Goal: Transaction & Acquisition: Purchase product/service

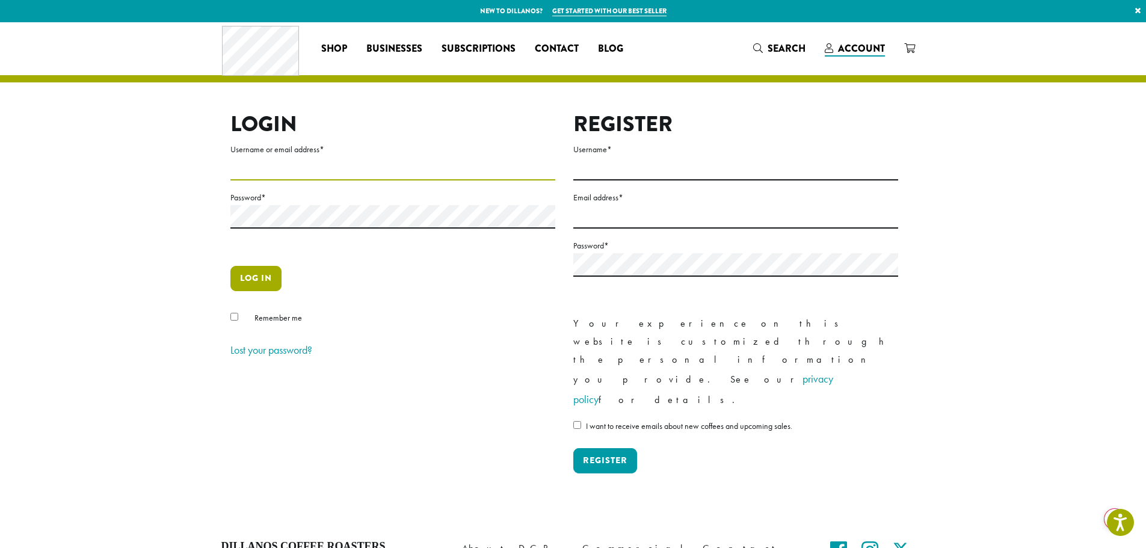
type input "**********"
click at [250, 281] on button "Log in" at bounding box center [255, 278] width 51 height 25
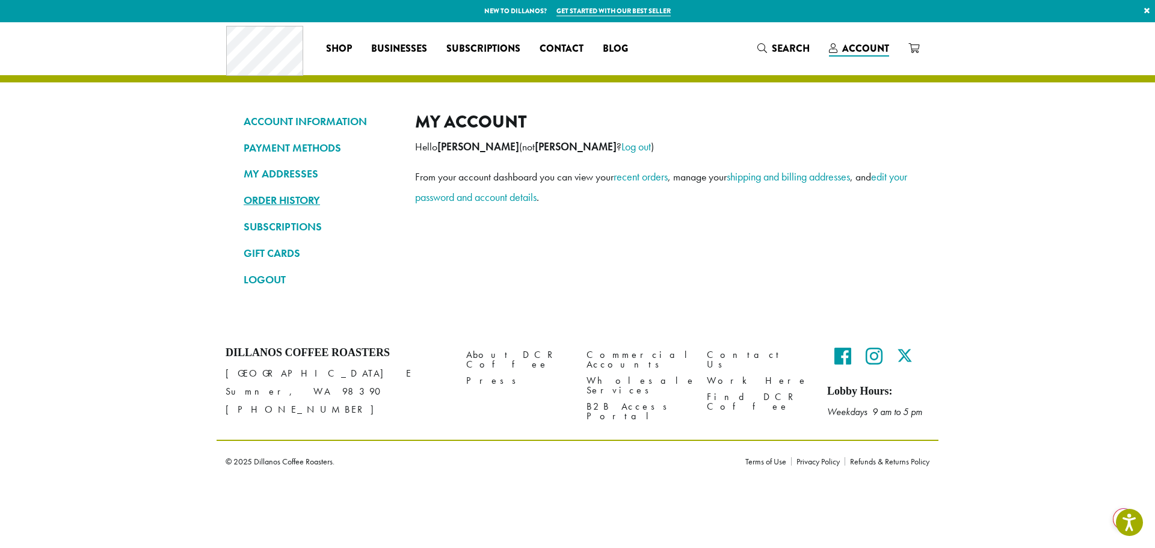
click at [289, 200] on link "ORDER HISTORY" at bounding box center [320, 200] width 153 height 20
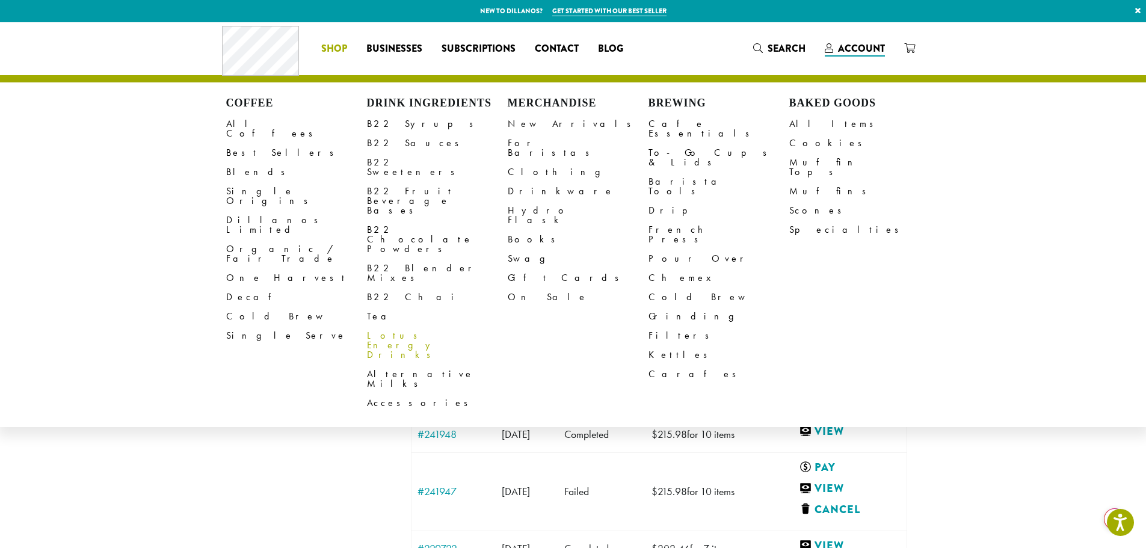
click at [399, 326] on link "Lotus Energy Drinks" at bounding box center [437, 345] width 141 height 39
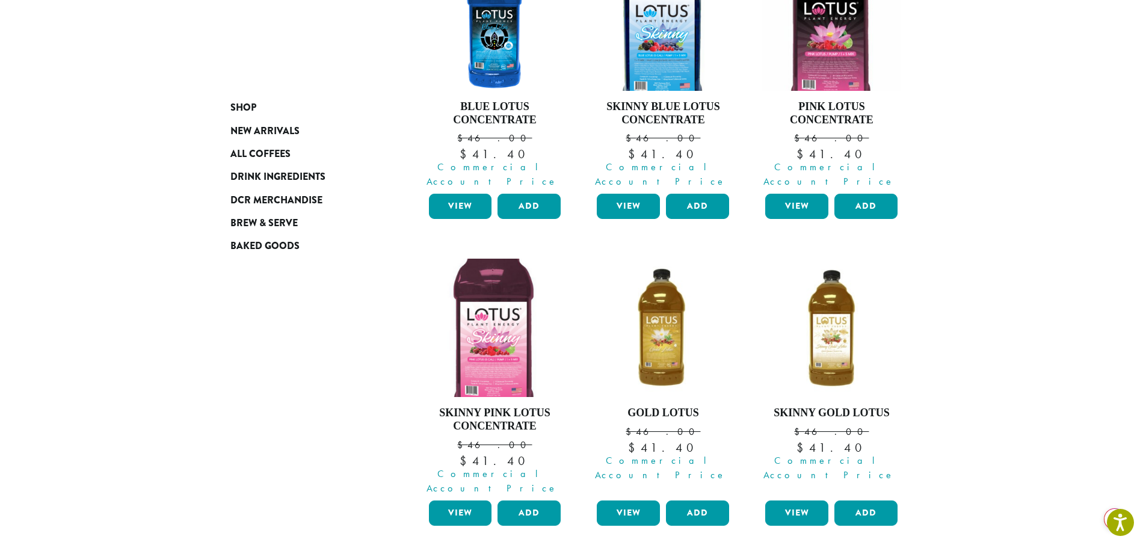
scroll to position [361, 0]
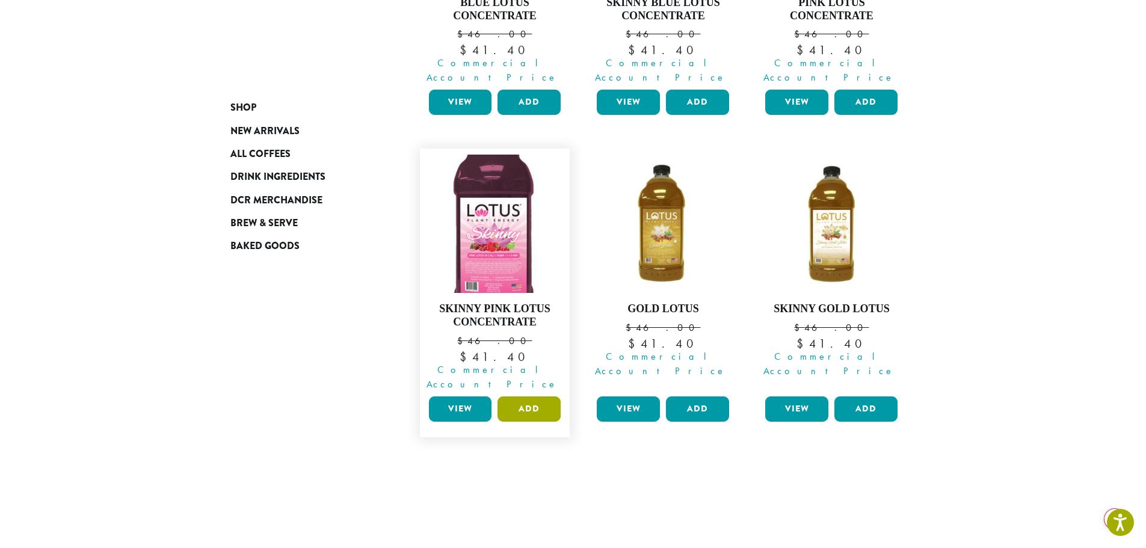
click at [526, 396] on button "Add" at bounding box center [529, 408] width 63 height 25
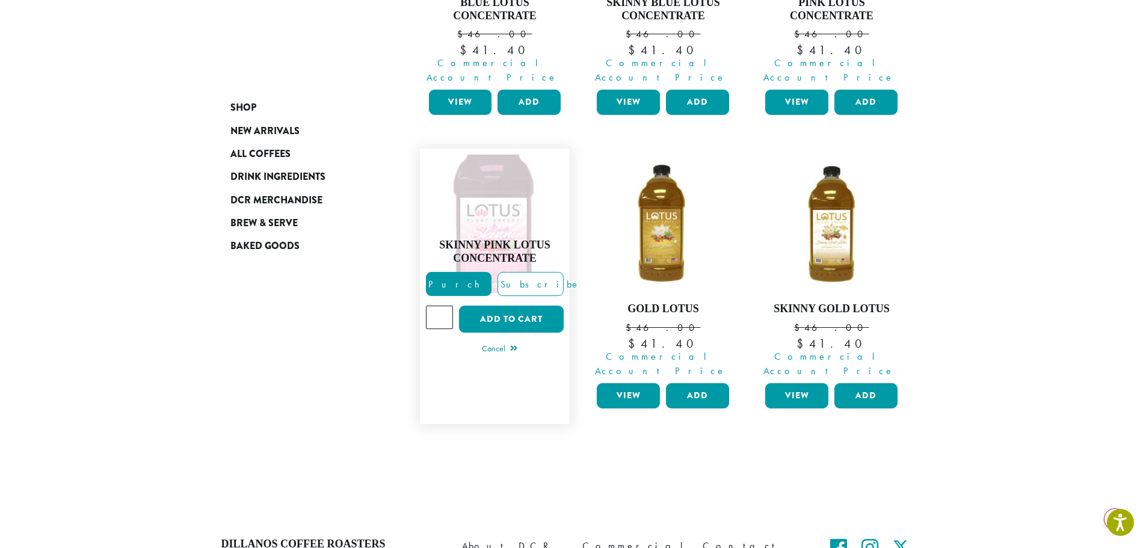
type input "*"
click at [443, 306] on input "*" at bounding box center [440, 317] width 28 height 23
click at [507, 306] on button "Add to cart" at bounding box center [511, 319] width 105 height 27
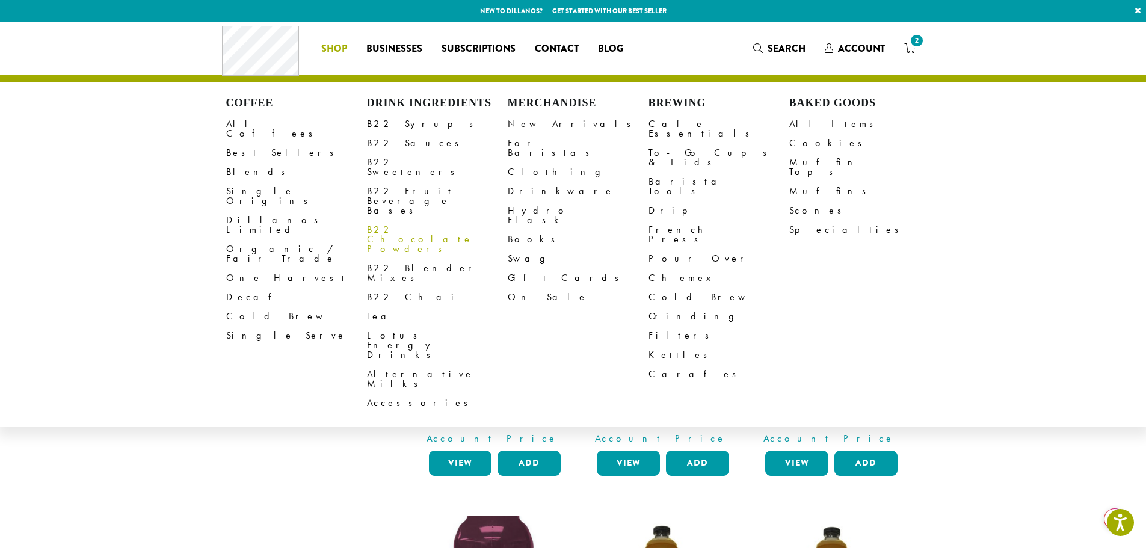
click at [416, 220] on link "B22 Chocolate Powders" at bounding box center [437, 239] width 141 height 39
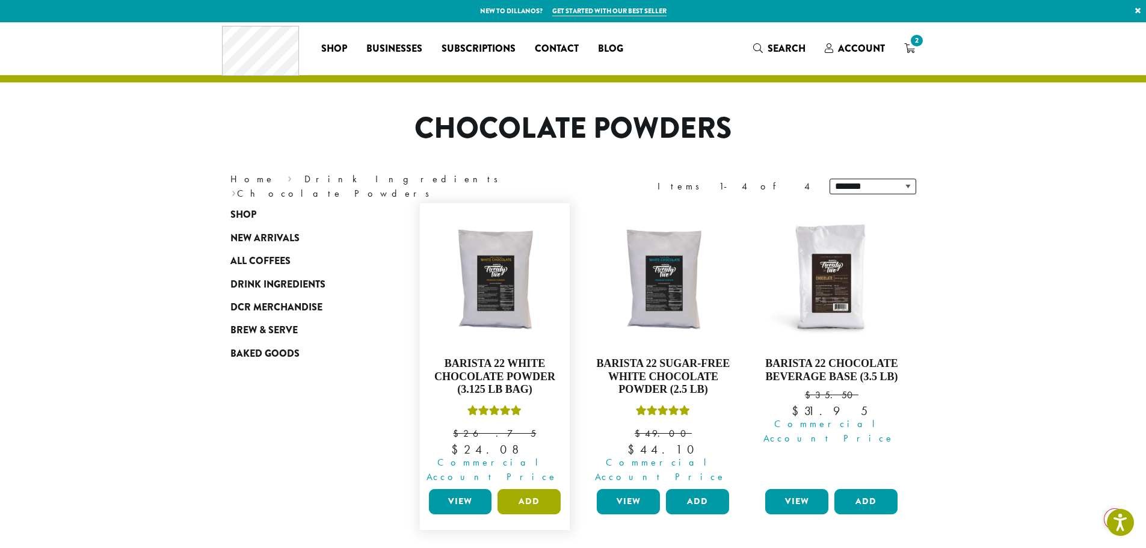
click at [535, 489] on button "Add" at bounding box center [529, 501] width 63 height 25
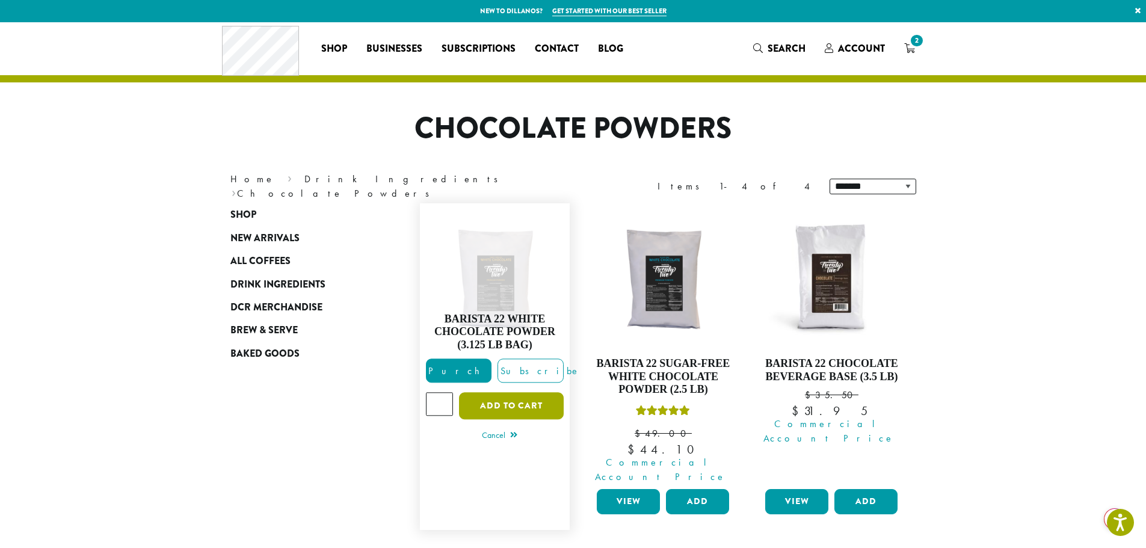
click at [513, 395] on button "Add to cart" at bounding box center [511, 406] width 105 height 27
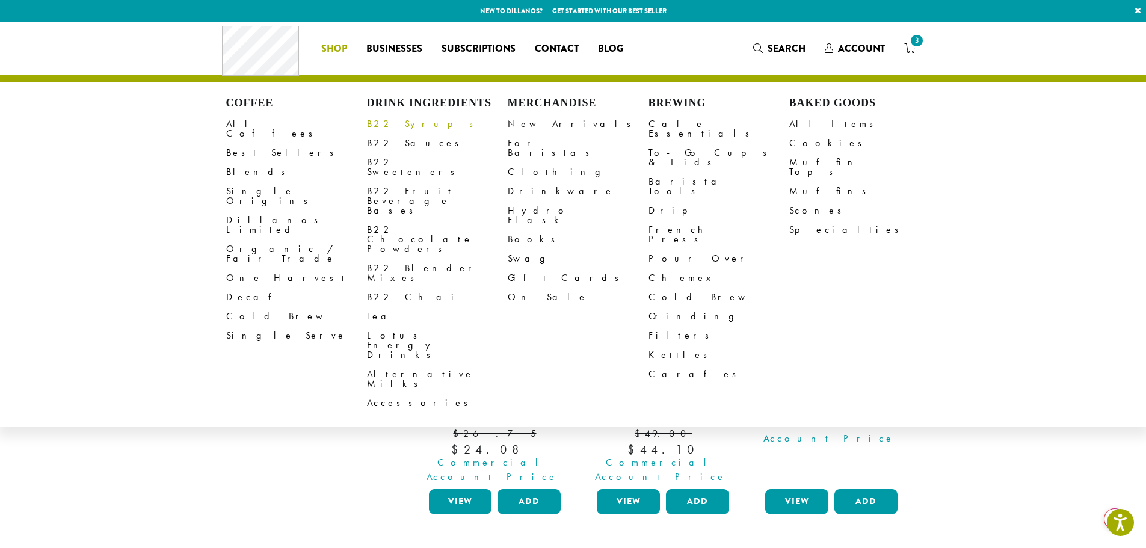
click at [394, 123] on link "B22 Syrups" at bounding box center [437, 123] width 141 height 19
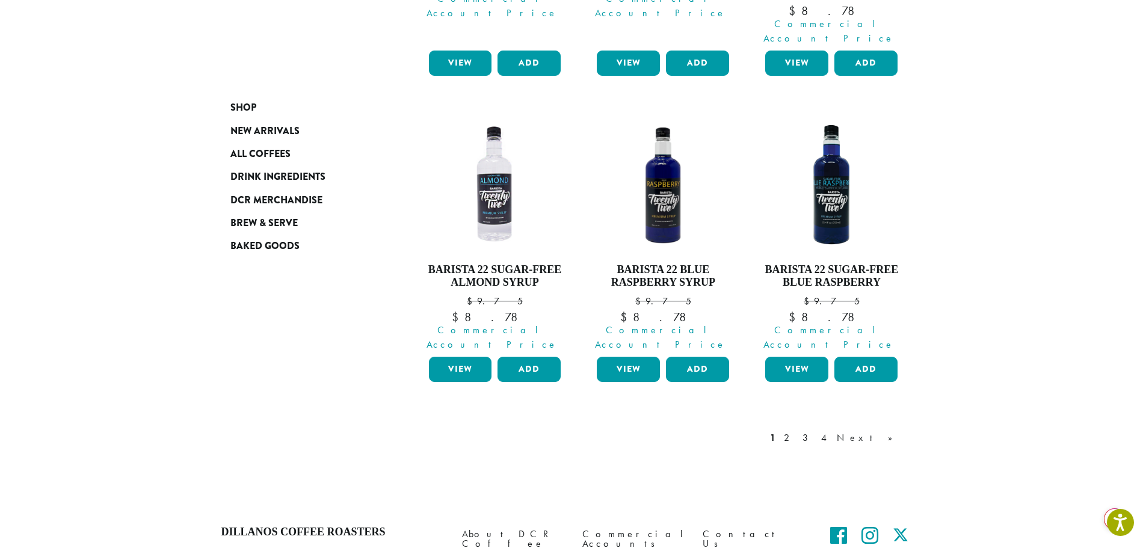
scroll to position [1083, 0]
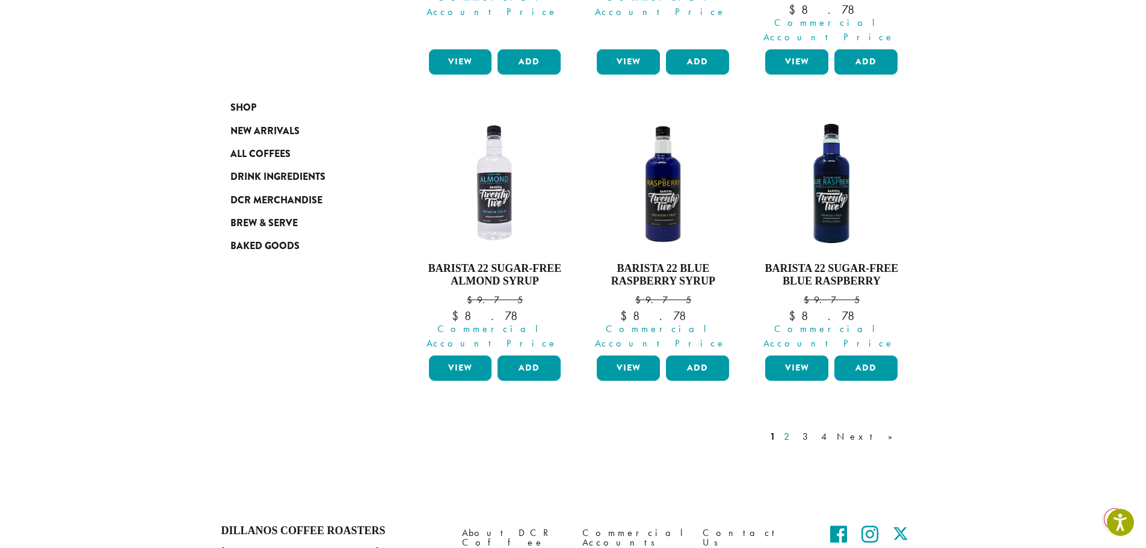
click at [797, 430] on link "2" at bounding box center [788, 437] width 15 height 14
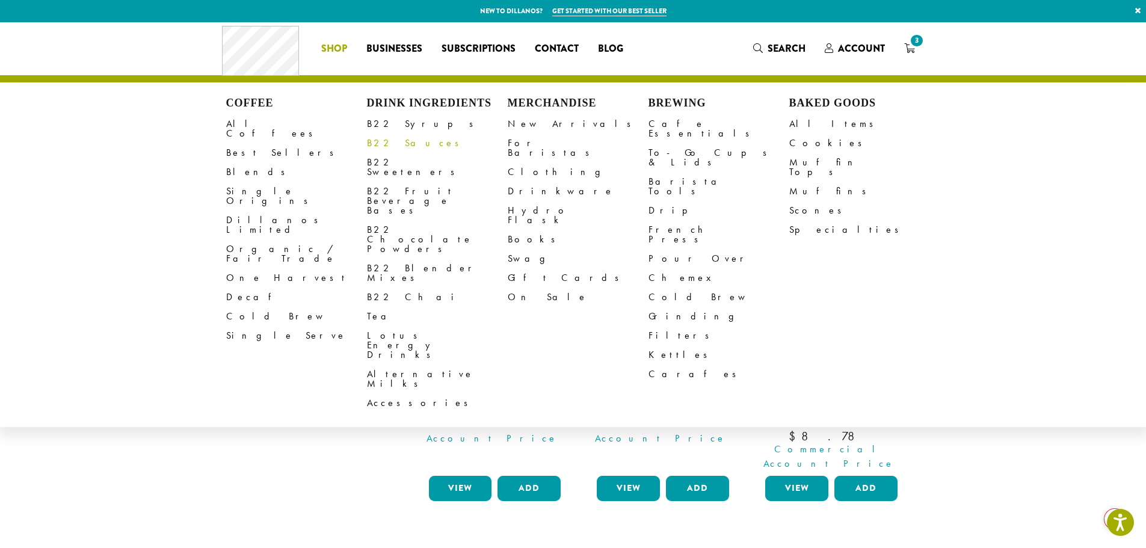
click at [390, 144] on link "B22 Sauces" at bounding box center [437, 143] width 141 height 19
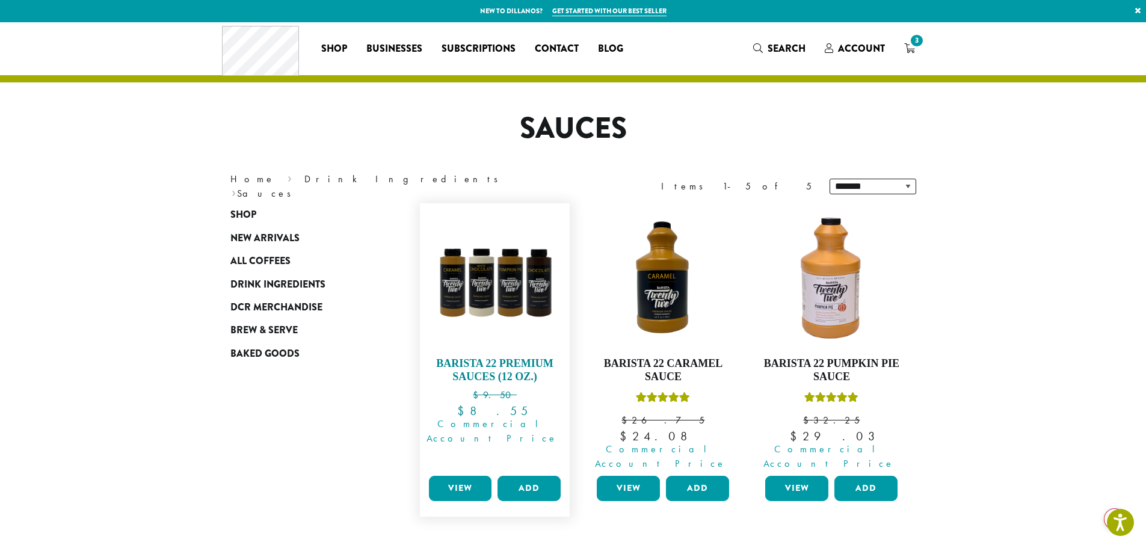
click at [494, 365] on h4 "Barista 22 Premium Sauces (12 oz.)" at bounding box center [495, 370] width 138 height 26
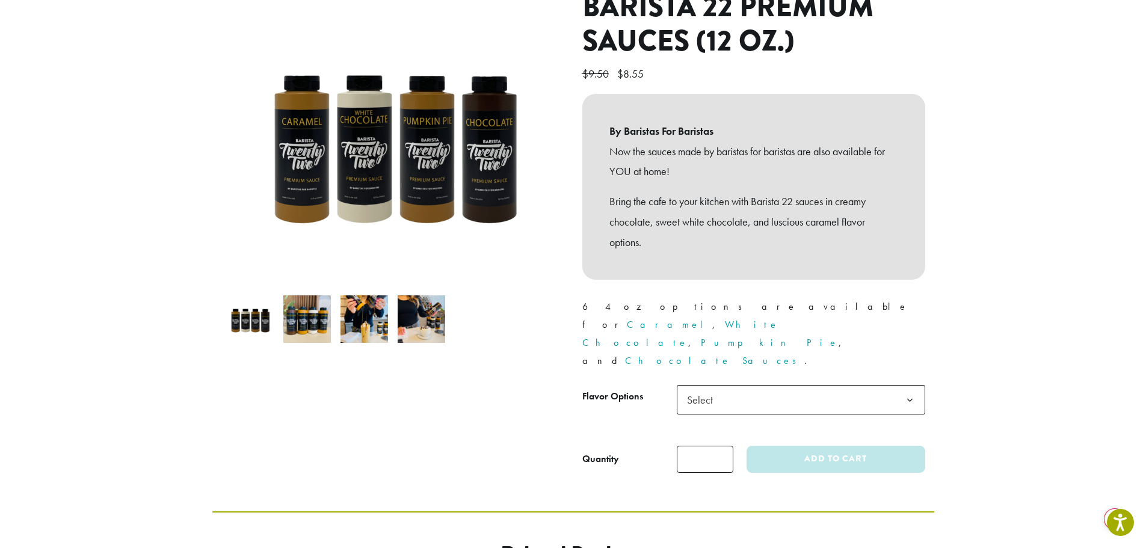
scroll to position [180, 0]
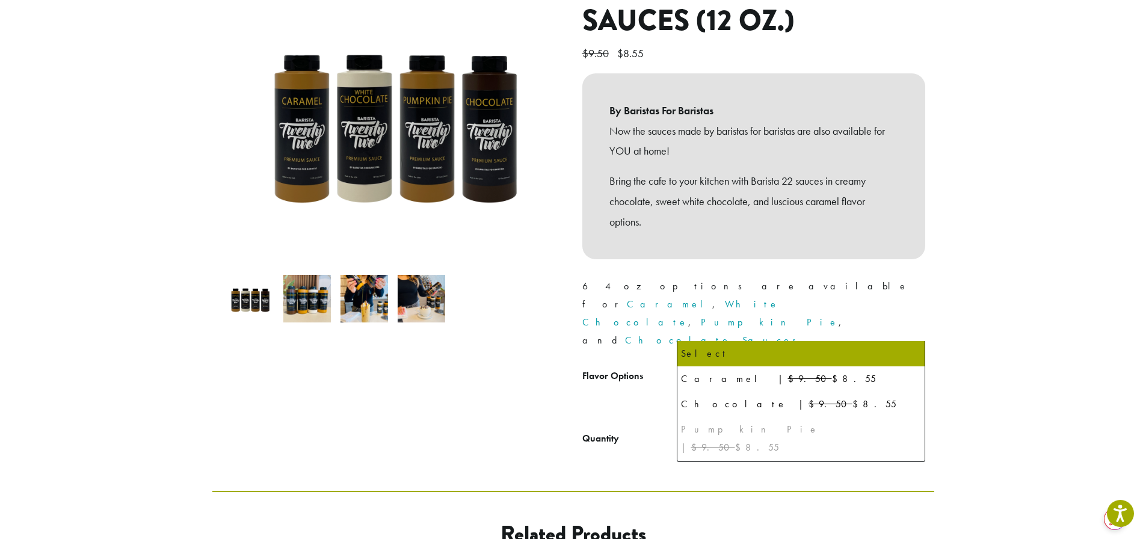
click at [908, 365] on b at bounding box center [909, 379] width 29 height 29
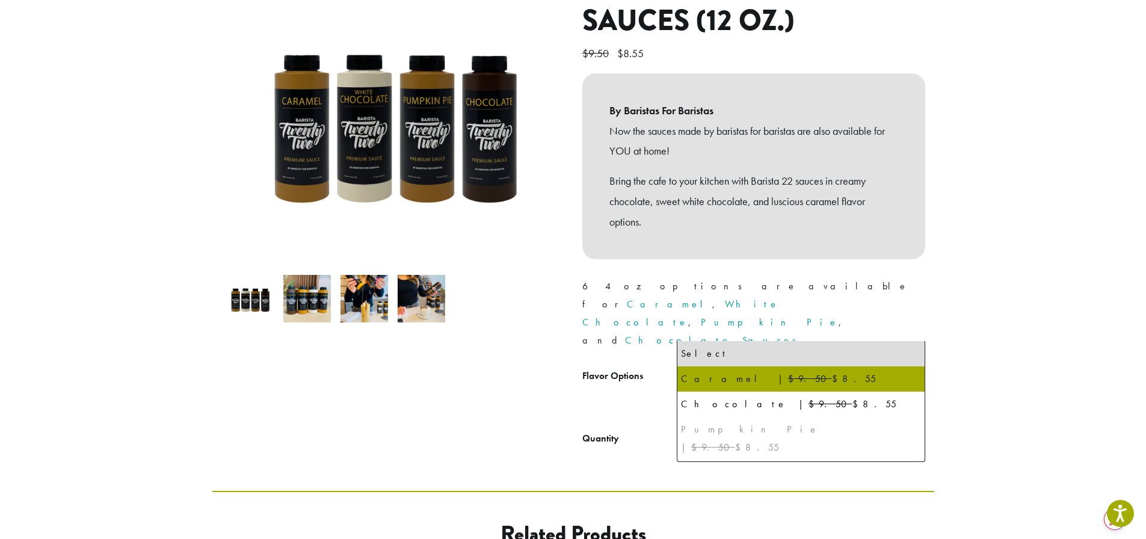
select select "*******"
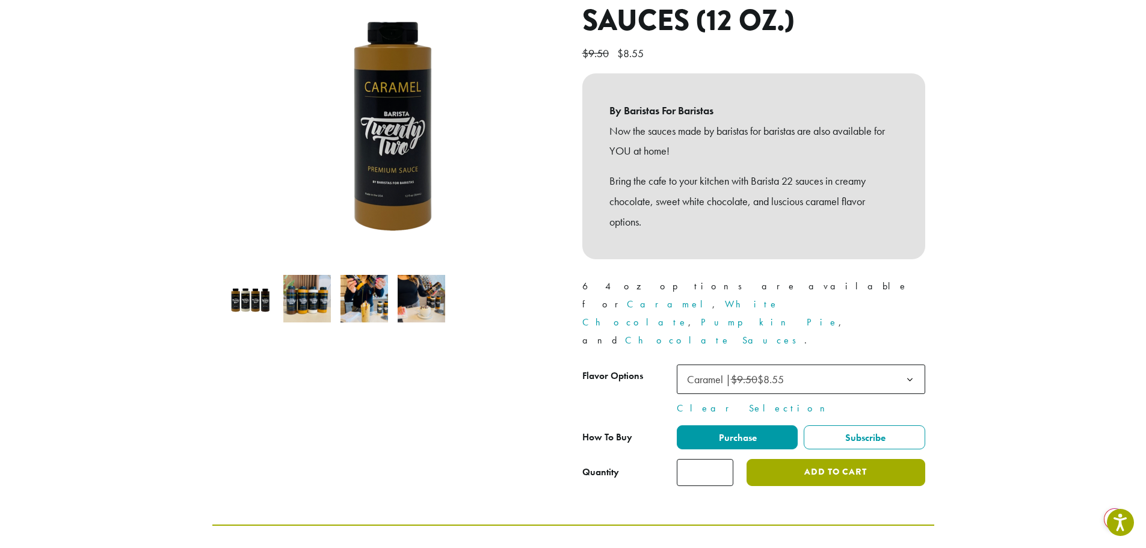
click at [806, 459] on button "Add to cart" at bounding box center [836, 472] width 178 height 27
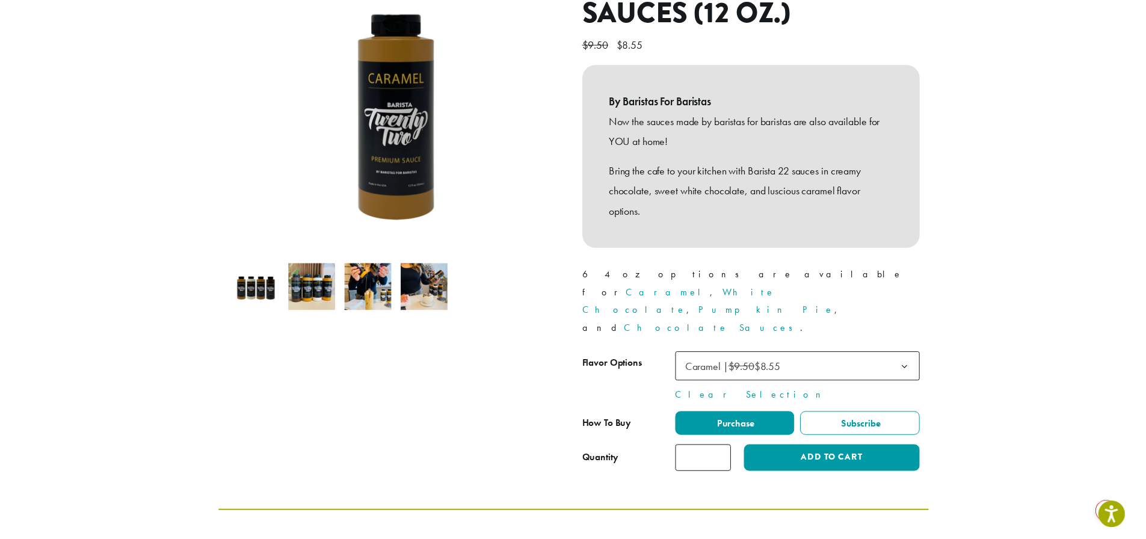
scroll to position [361, 0]
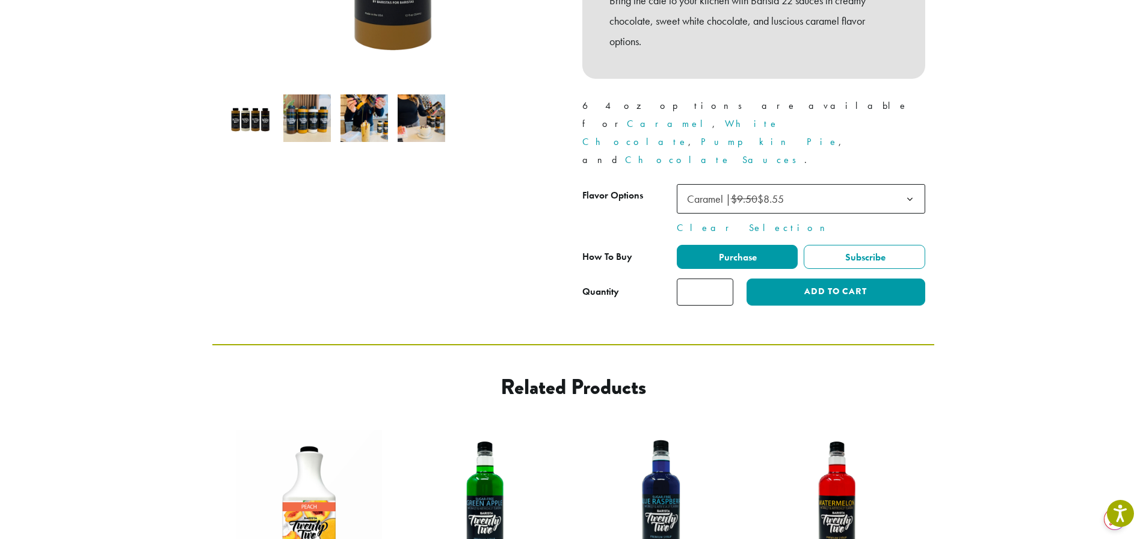
click at [908, 185] on b at bounding box center [909, 199] width 29 height 29
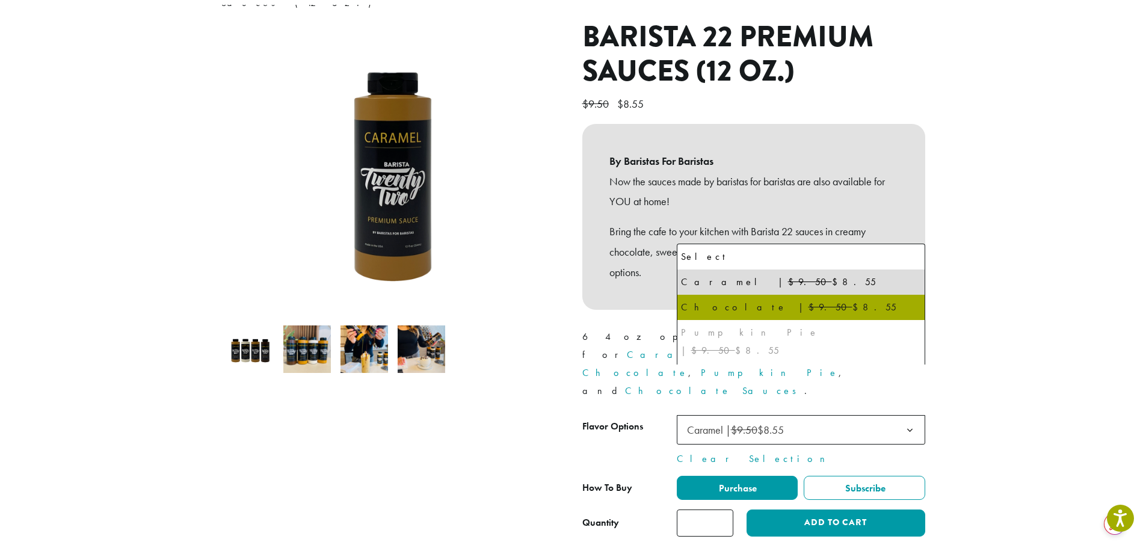
scroll to position [0, 0]
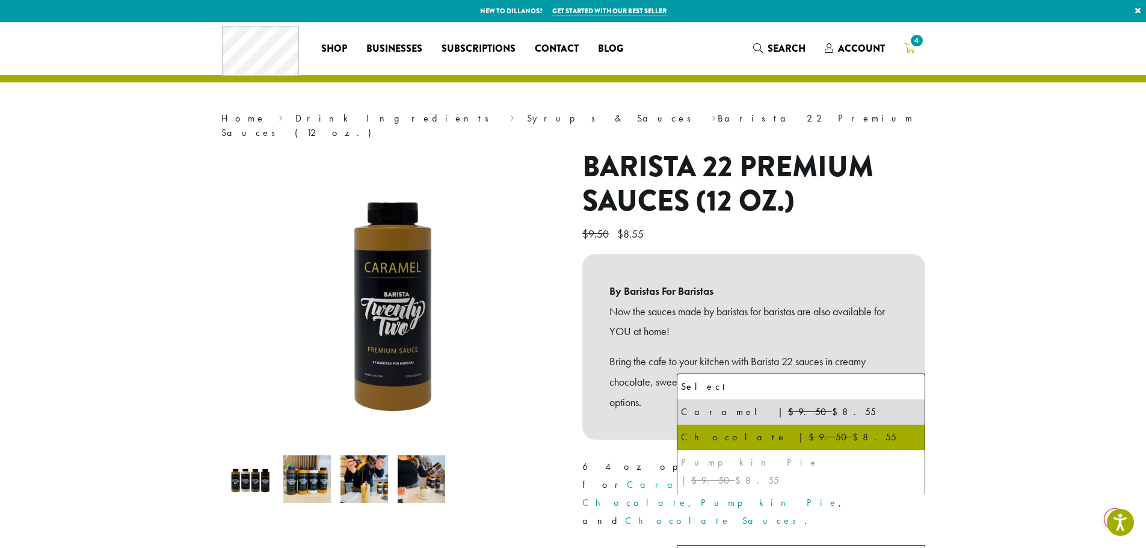
click at [910, 45] on span "4" at bounding box center [916, 40] width 16 height 16
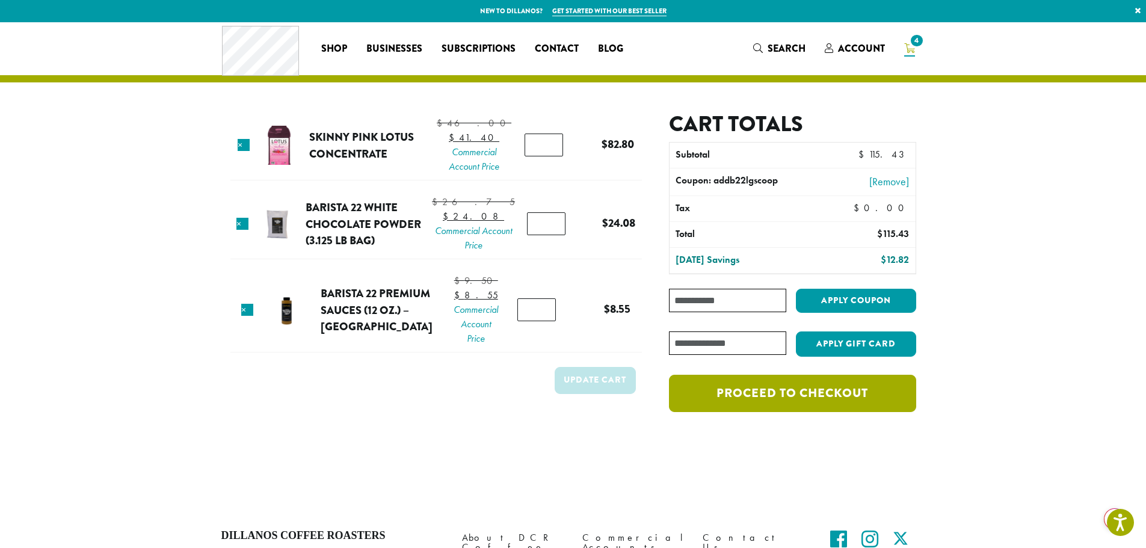
click at [791, 390] on link "Proceed to checkout" at bounding box center [792, 393] width 247 height 37
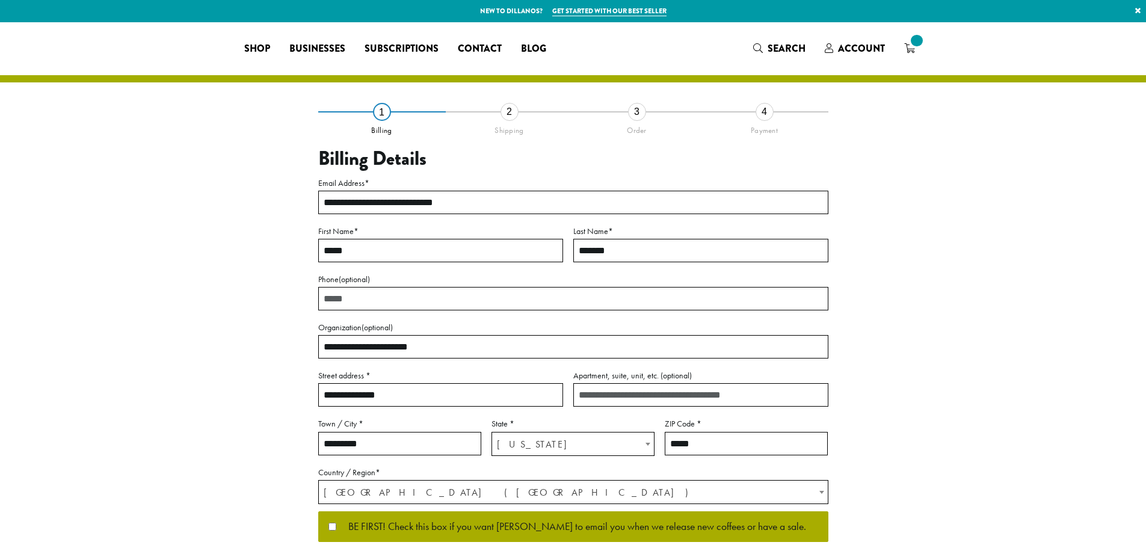
select select "**"
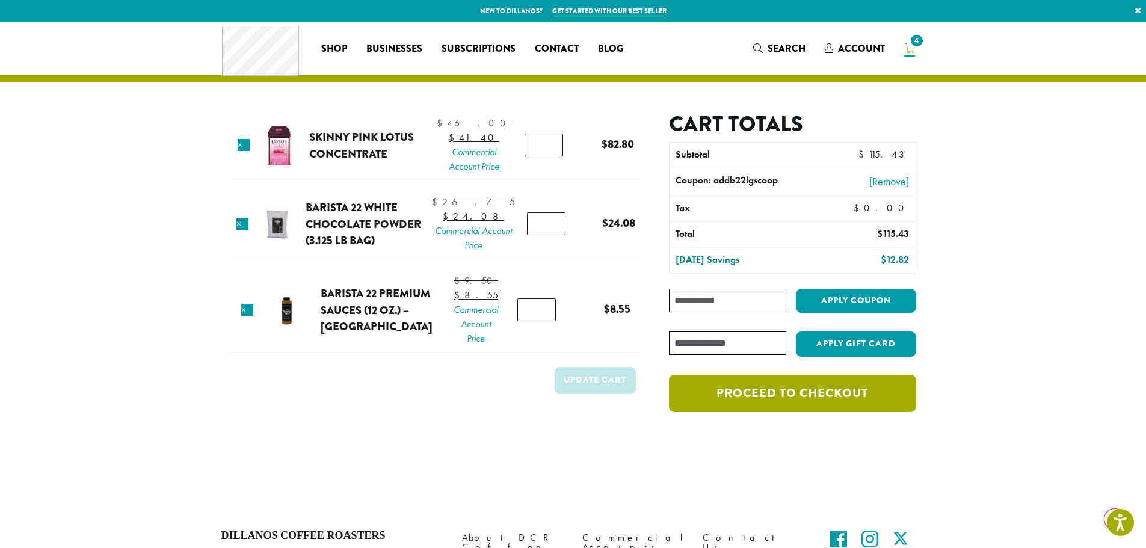
click at [775, 393] on link "Proceed to checkout" at bounding box center [792, 393] width 247 height 37
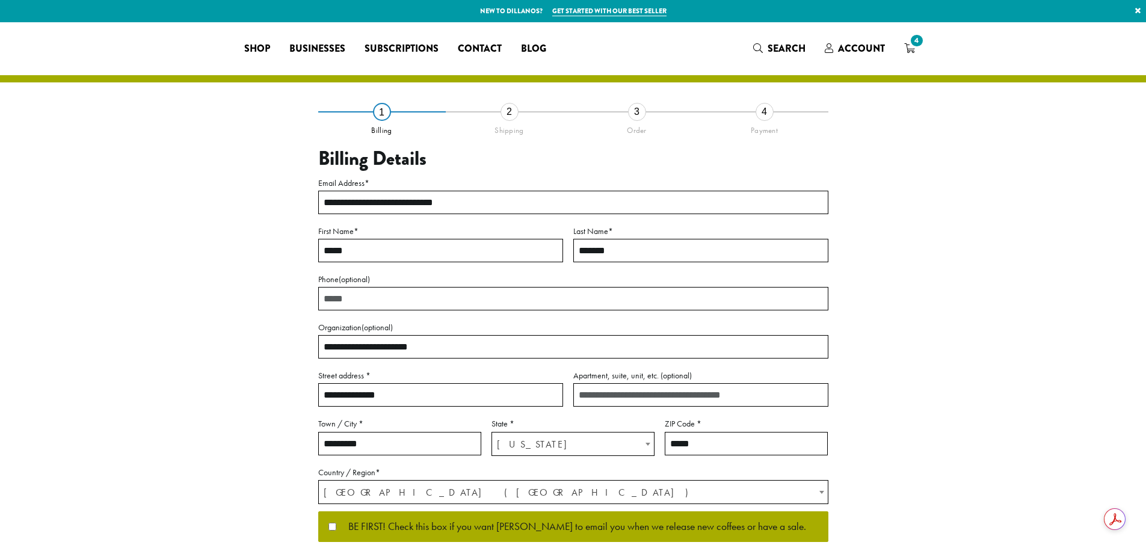
select select "**"
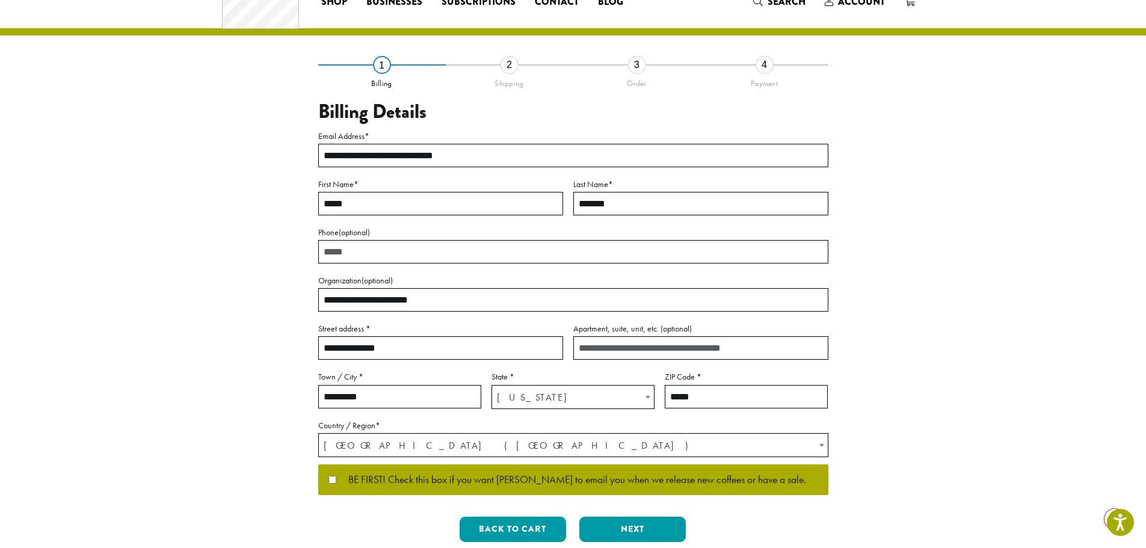
scroll to position [120, 0]
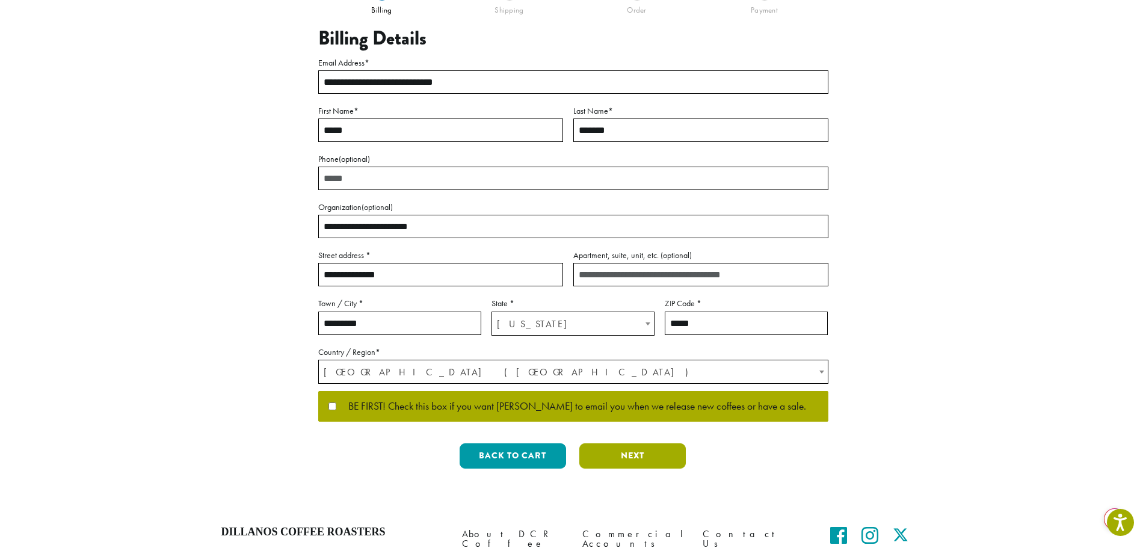
click at [636, 455] on button "Next" at bounding box center [632, 455] width 106 height 25
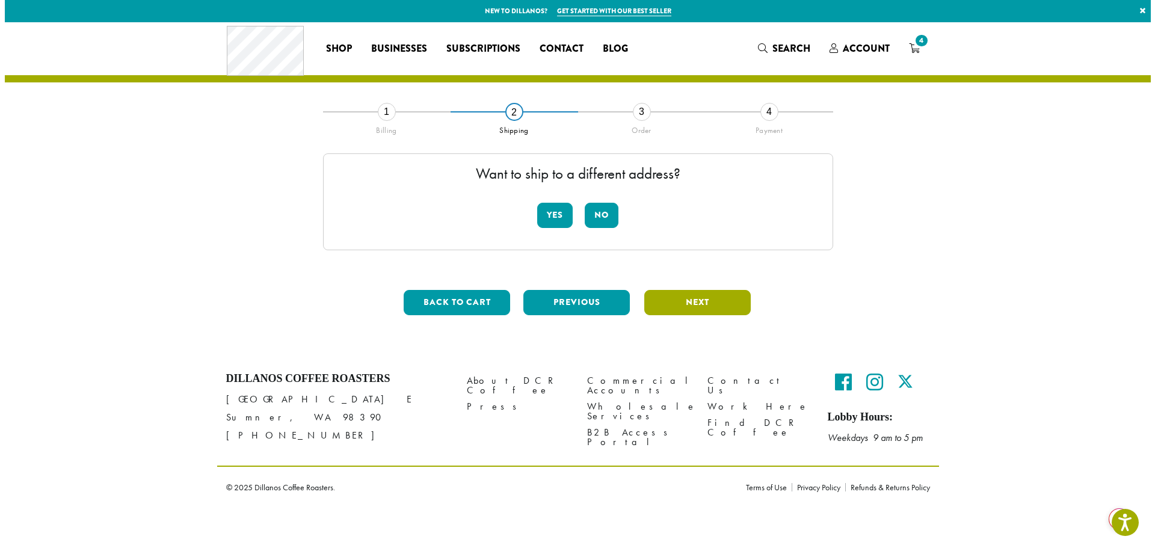
scroll to position [0, 0]
click at [601, 213] on button "No" at bounding box center [602, 215] width 34 height 25
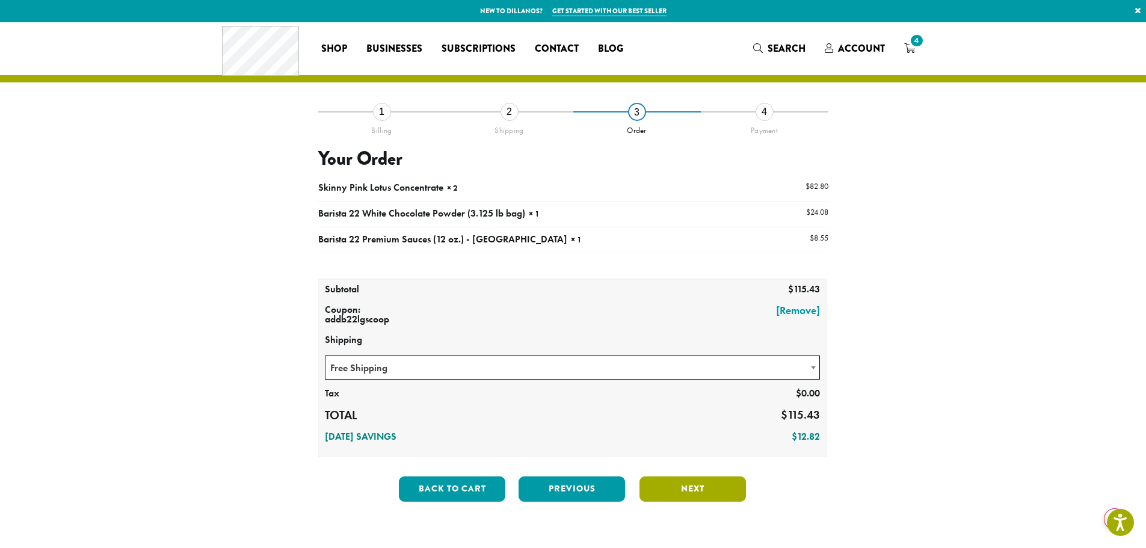
click at [707, 487] on button "Next" at bounding box center [692, 488] width 106 height 25
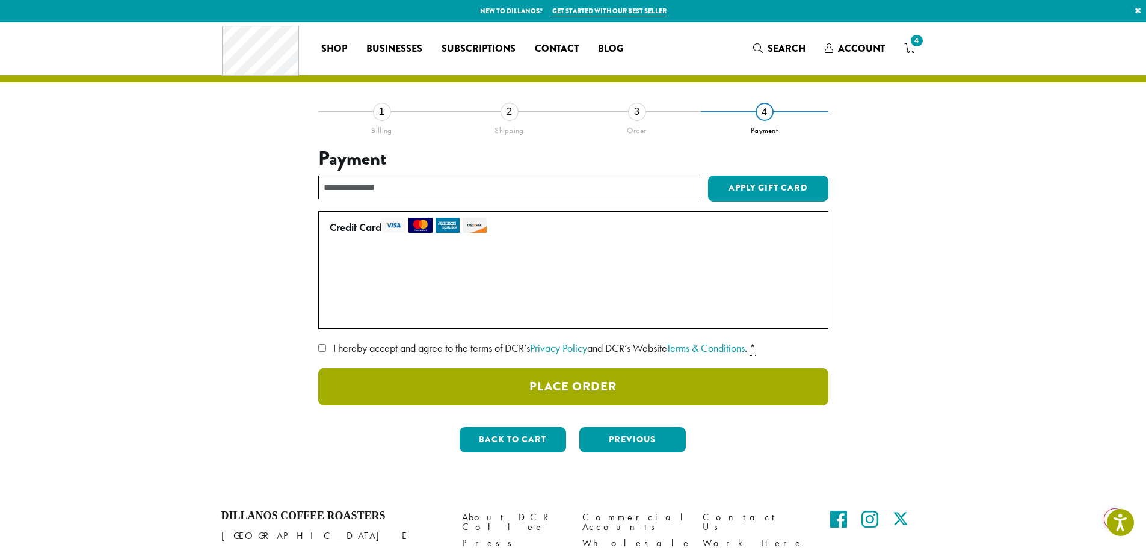
click at [576, 388] on button "Place Order" at bounding box center [573, 386] width 510 height 37
